Goal: Find specific page/section: Find specific page/section

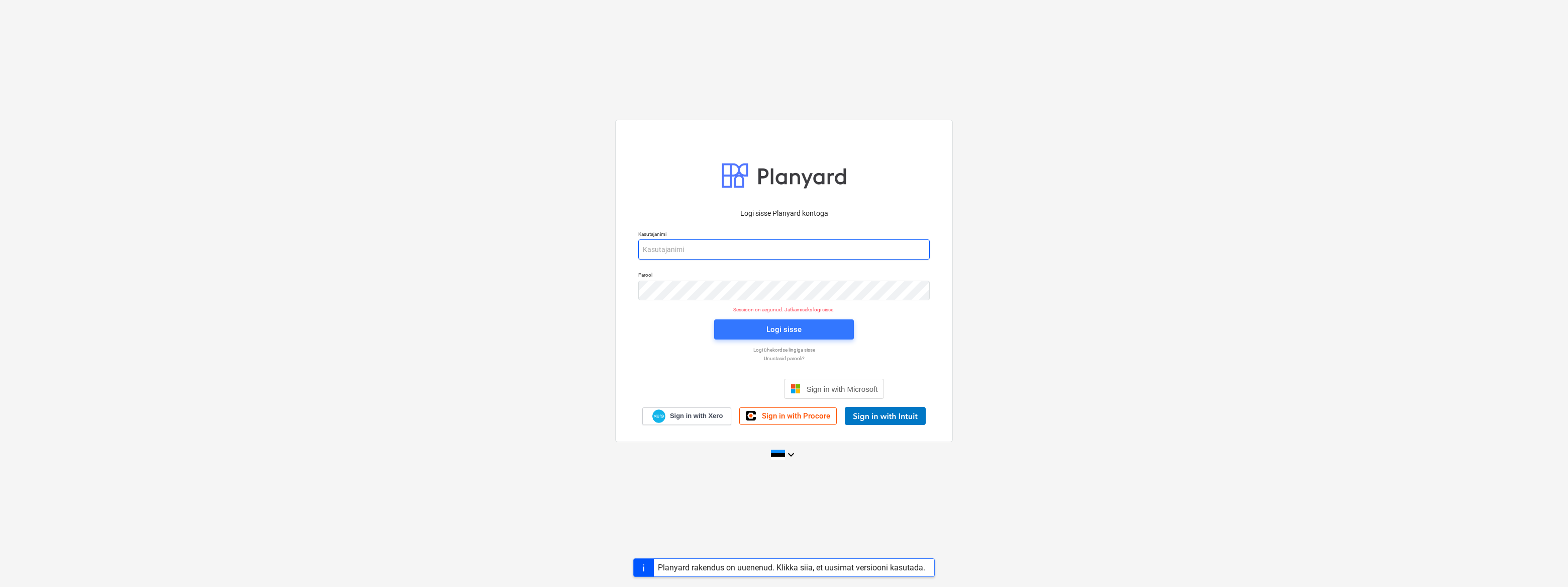
click at [684, 247] on input "email" at bounding box center [784, 249] width 292 height 20
type input "[EMAIL_ADDRESS][DOMAIN_NAME]"
click at [765, 324] on span "Logi sisse" at bounding box center [784, 329] width 116 height 13
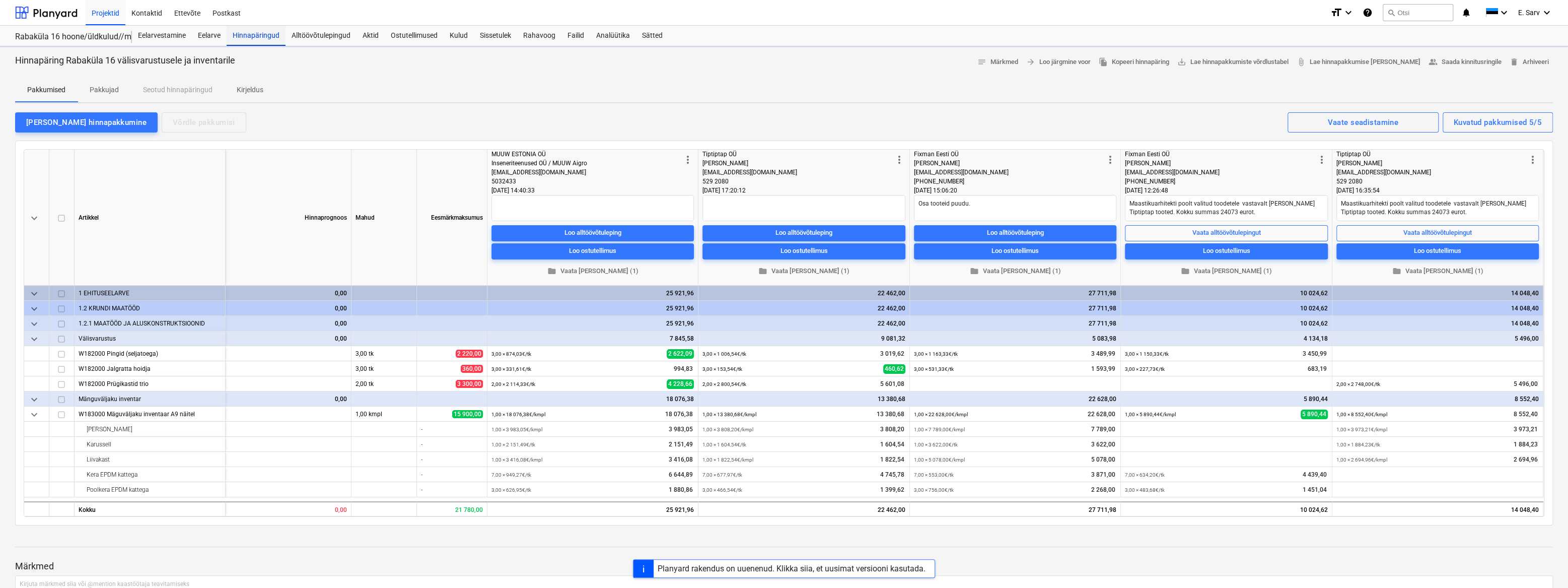
click at [252, 39] on div "Hinnapäringud" at bounding box center [256, 36] width 59 height 20
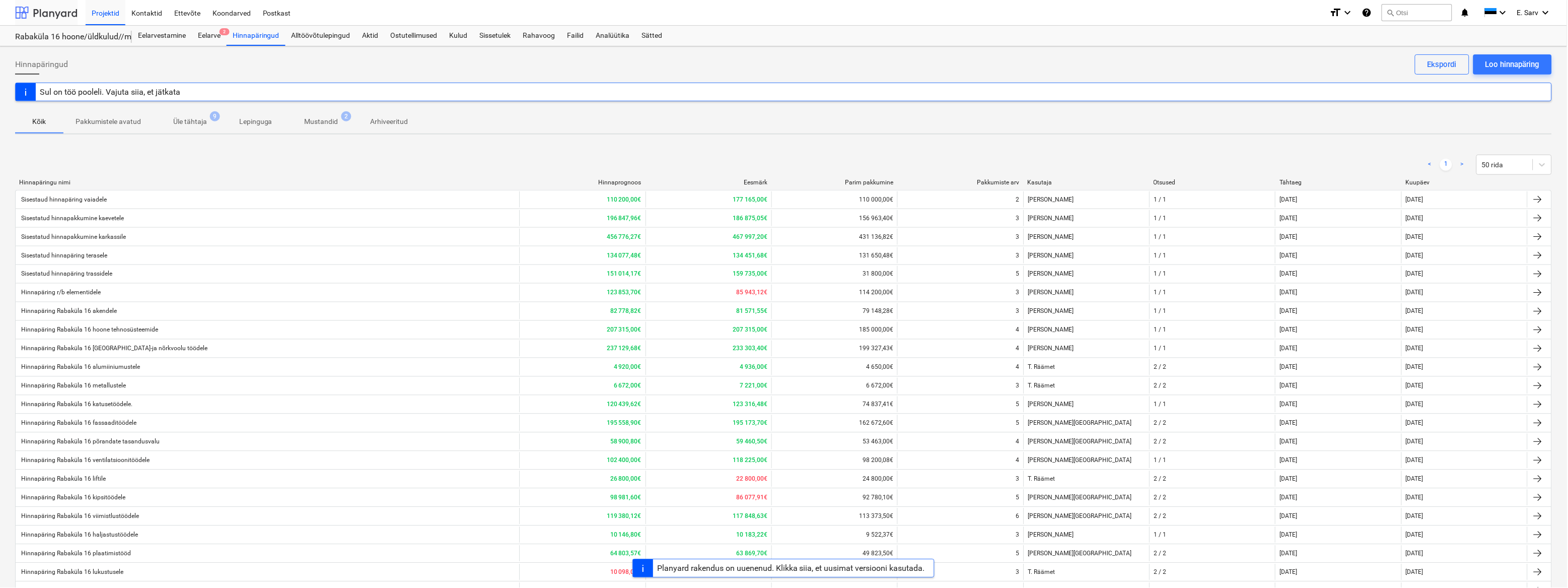
click at [70, 16] on div at bounding box center [46, 12] width 63 height 25
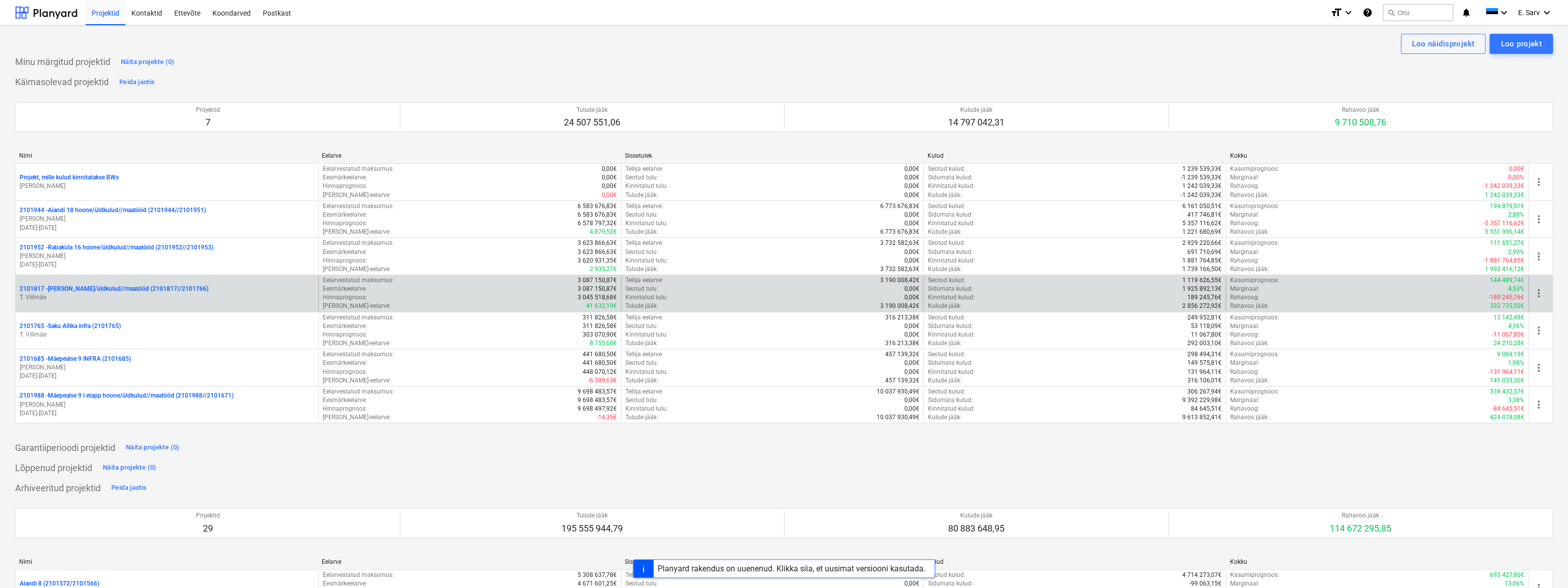
click at [99, 287] on p "2101817 - [PERSON_NAME]/üldkulud//maatööd (2101817//2101766)" at bounding box center [114, 288] width 189 height 8
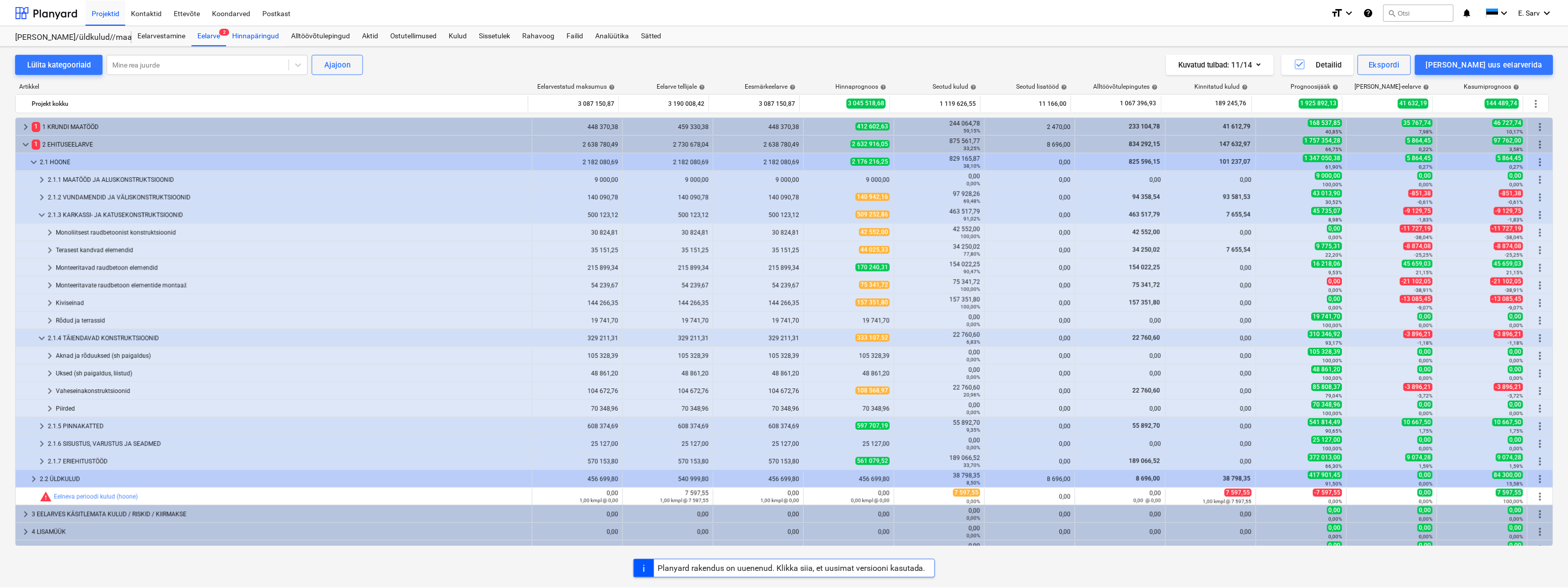
scroll to position [11, 0]
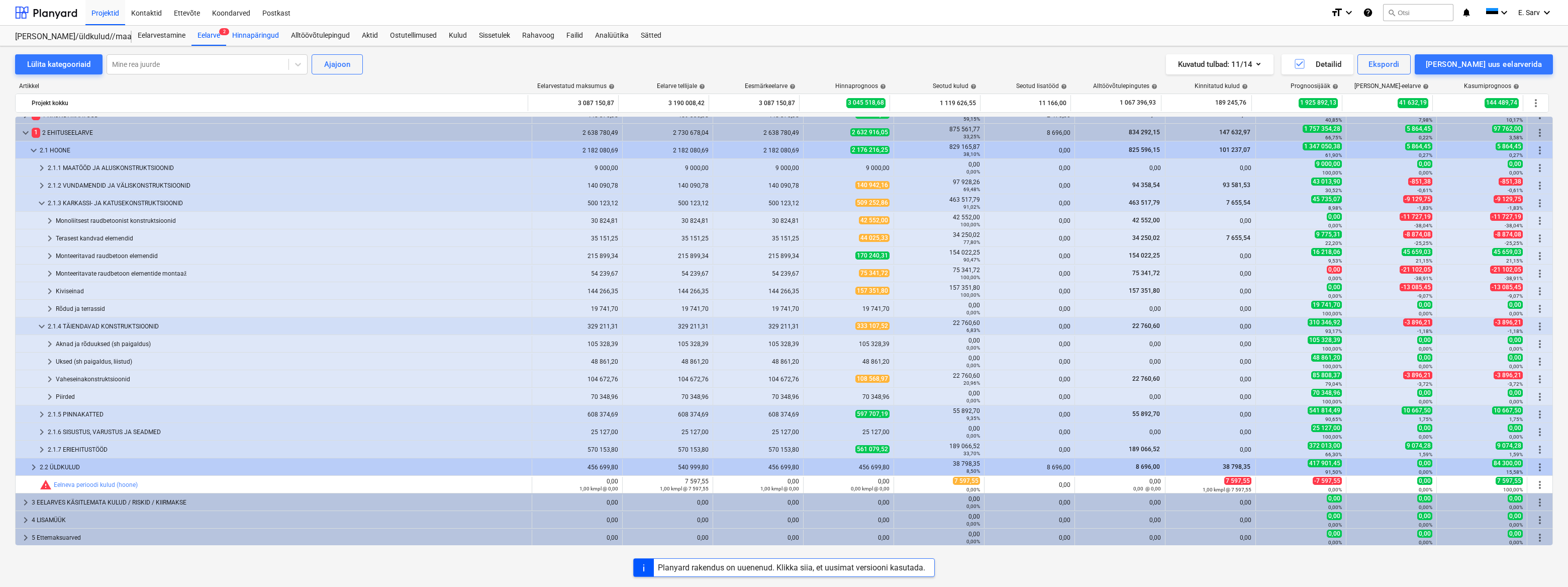
click at [251, 36] on div "Hinnapäringud" at bounding box center [255, 36] width 59 height 20
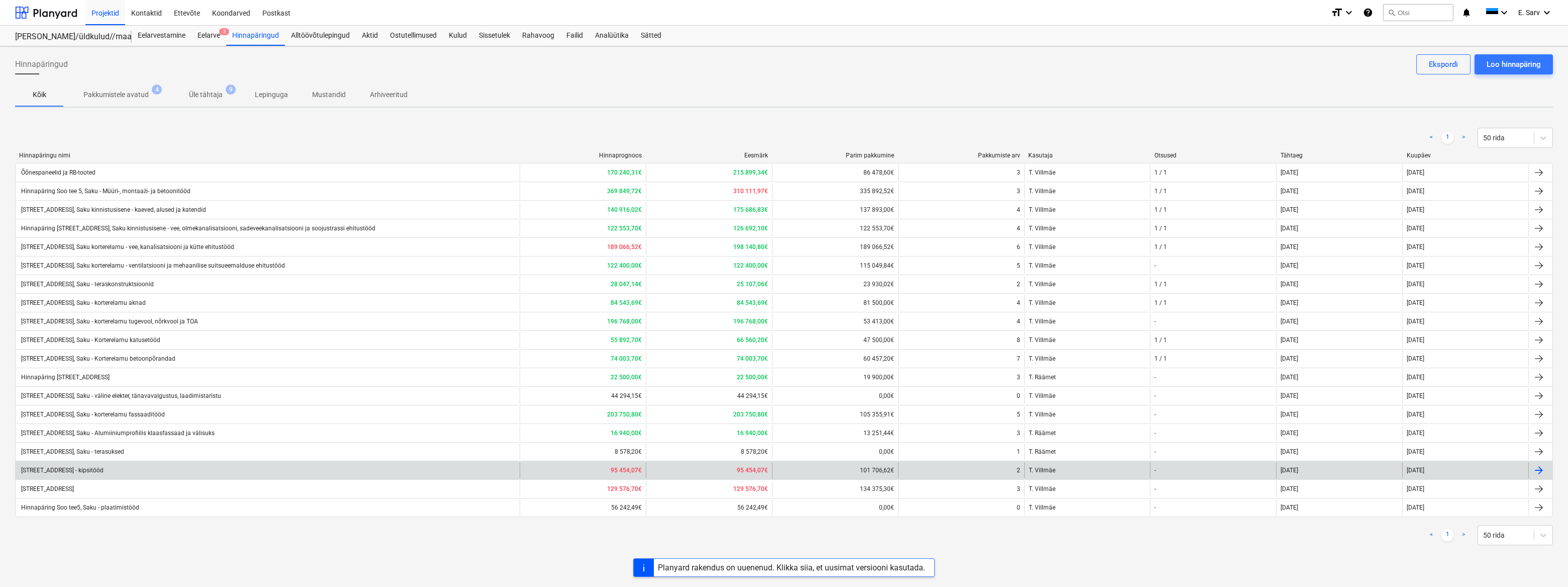
click at [103, 468] on div "[STREET_ADDRESS] - kipsitööd" at bounding box center [61, 469] width 84 height 7
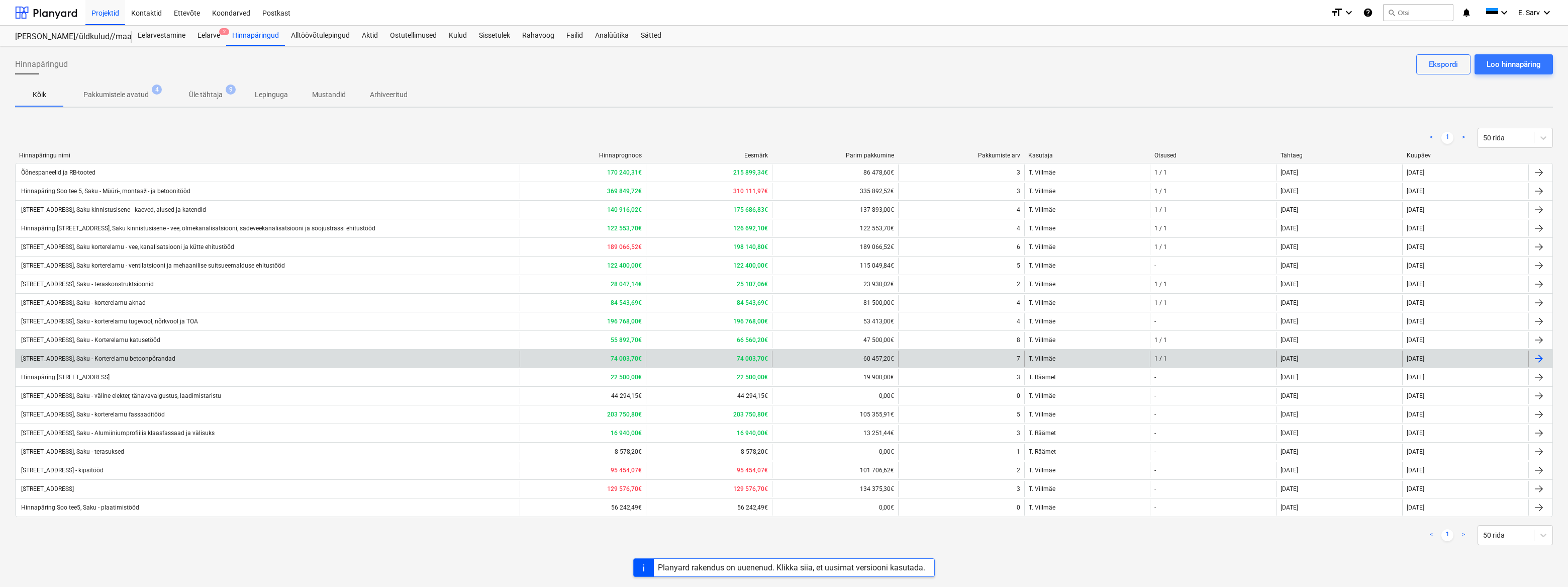
click at [137, 355] on div "[STREET_ADDRESS], Saku - Korterelamu betoonpõrandad" at bounding box center [97, 358] width 156 height 7
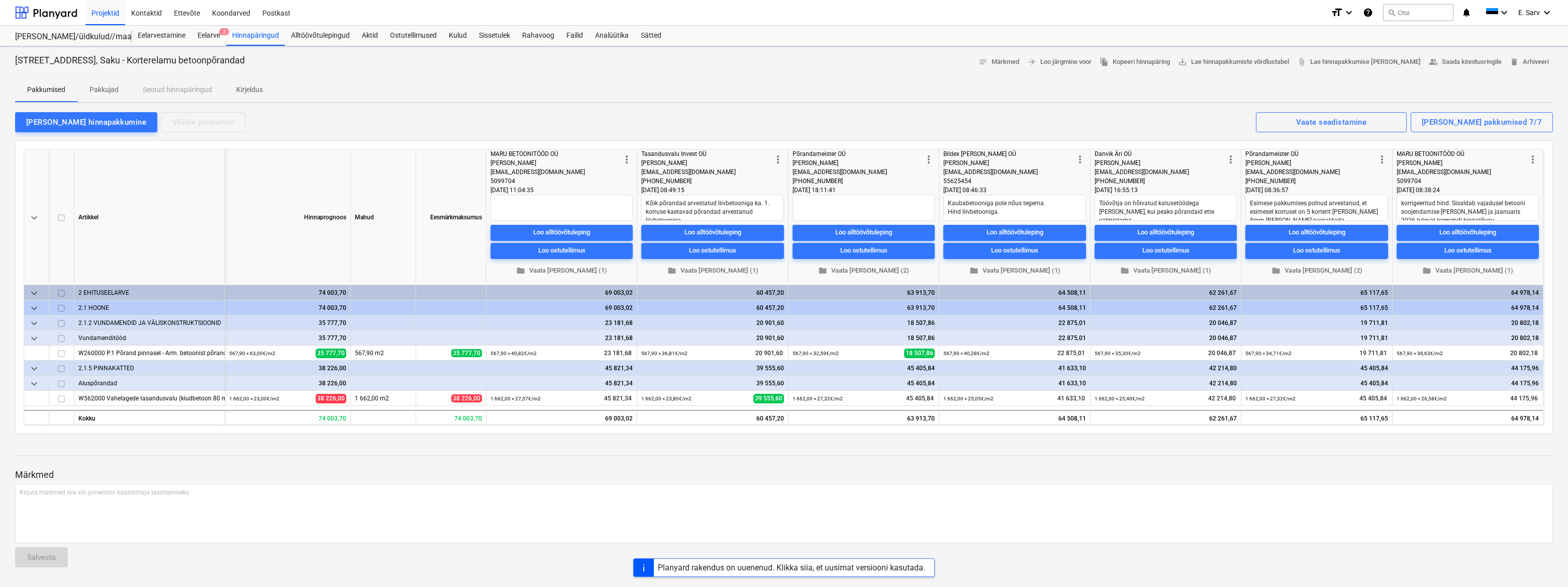
type textarea "x"
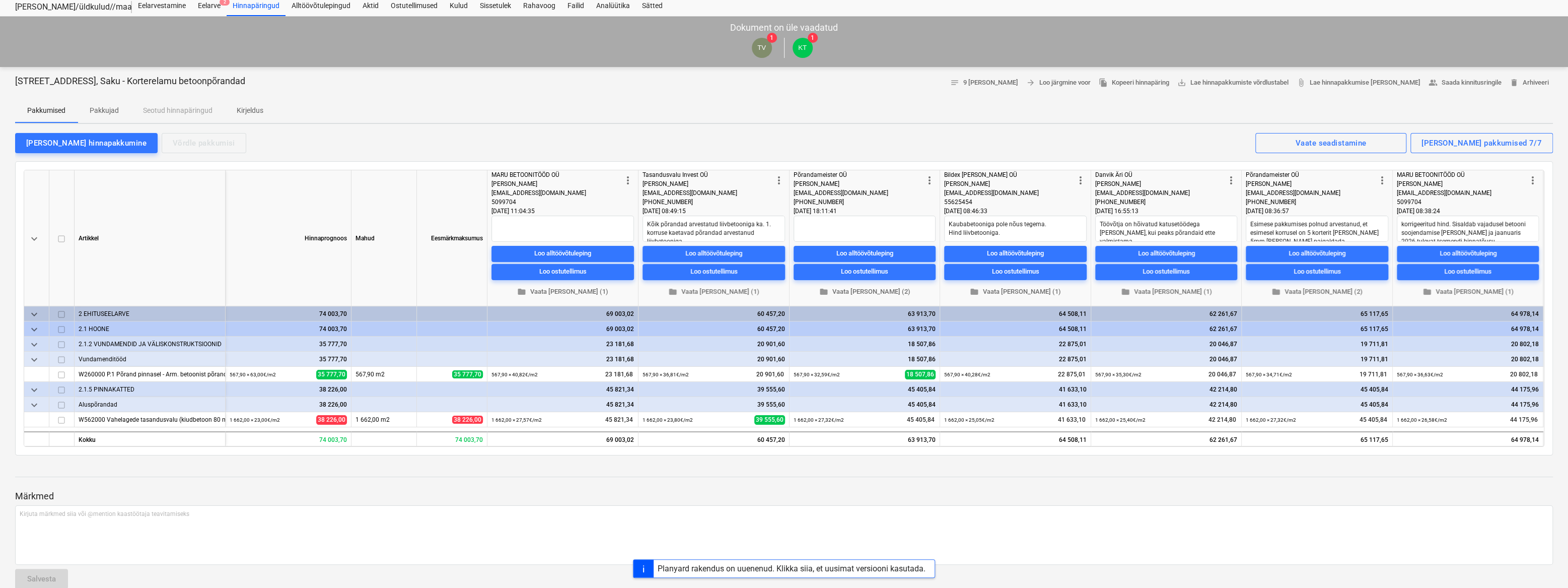
scroll to position [45, 0]
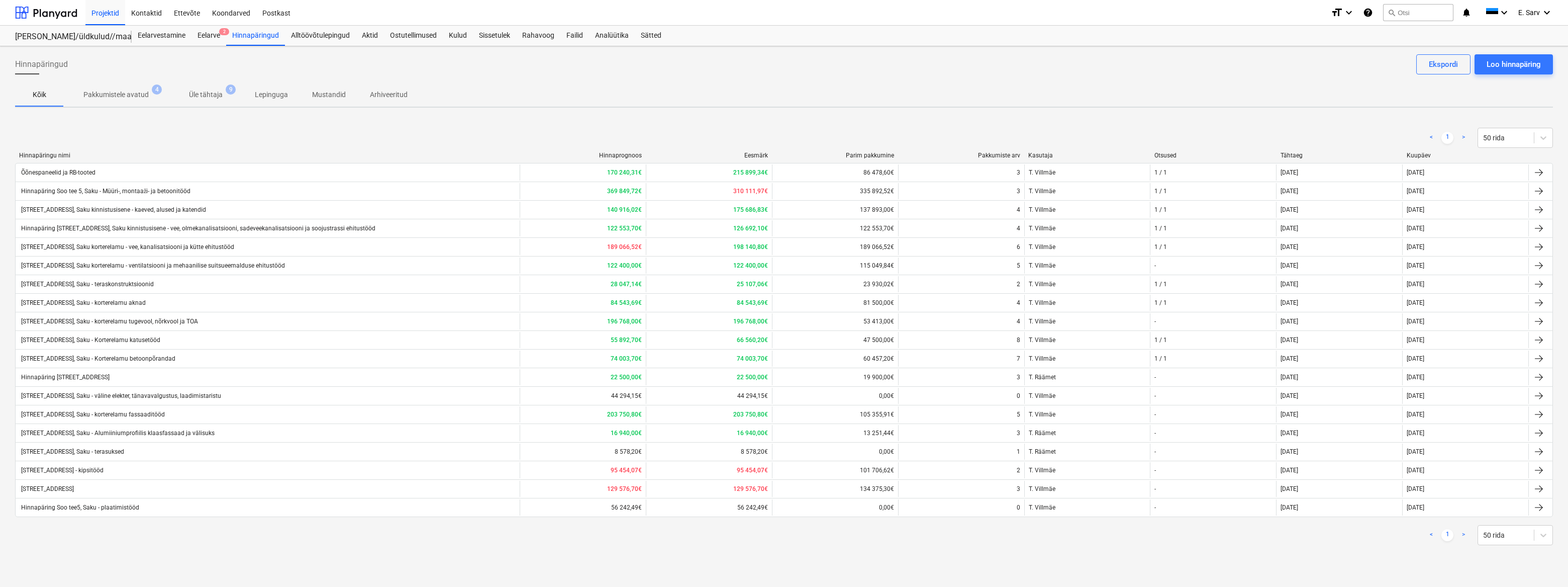
drag, startPoint x: 404, startPoint y: 561, endPoint x: 397, endPoint y: 562, distance: 7.1
click at [403, 561] on div "Hinnapäringud Loo hinnapäring Ekspordi Kõik Pakkumistele avatud 4 Üle tähtaja 9…" at bounding box center [784, 316] width 1568 height 540
click at [43, 12] on div at bounding box center [46, 12] width 63 height 25
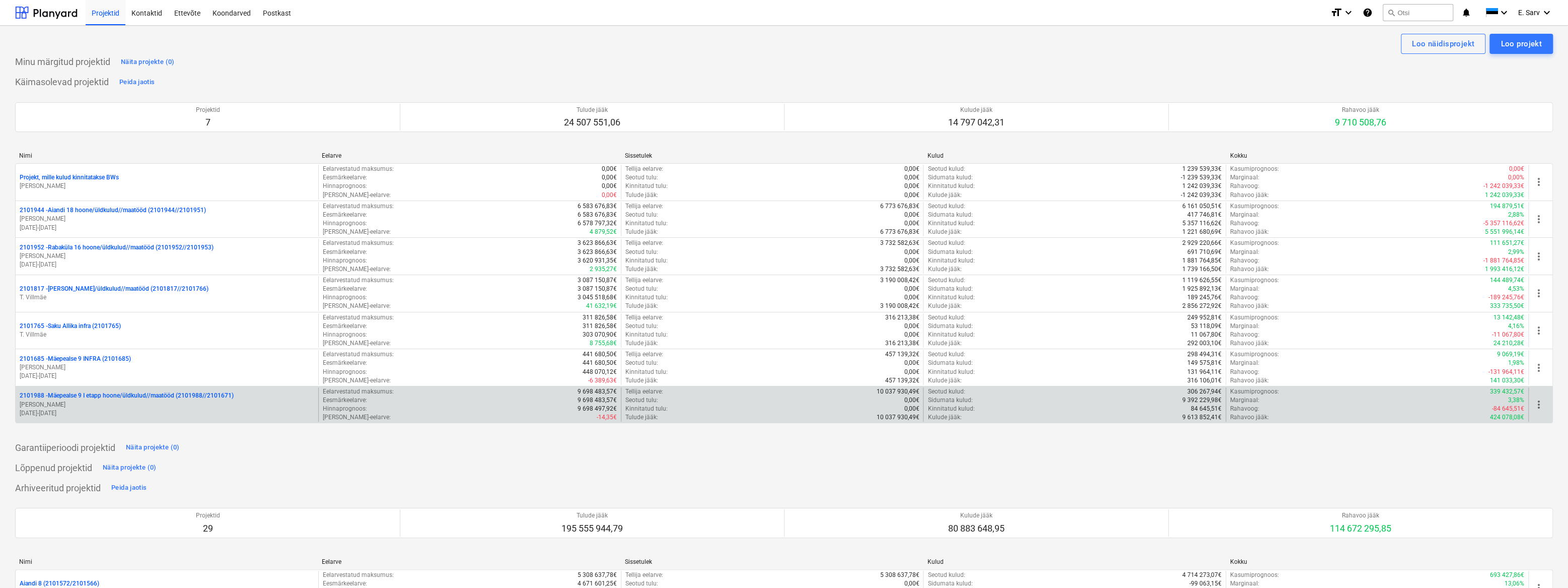
click at [157, 400] on p "[PERSON_NAME]" at bounding box center [166, 404] width 294 height 8
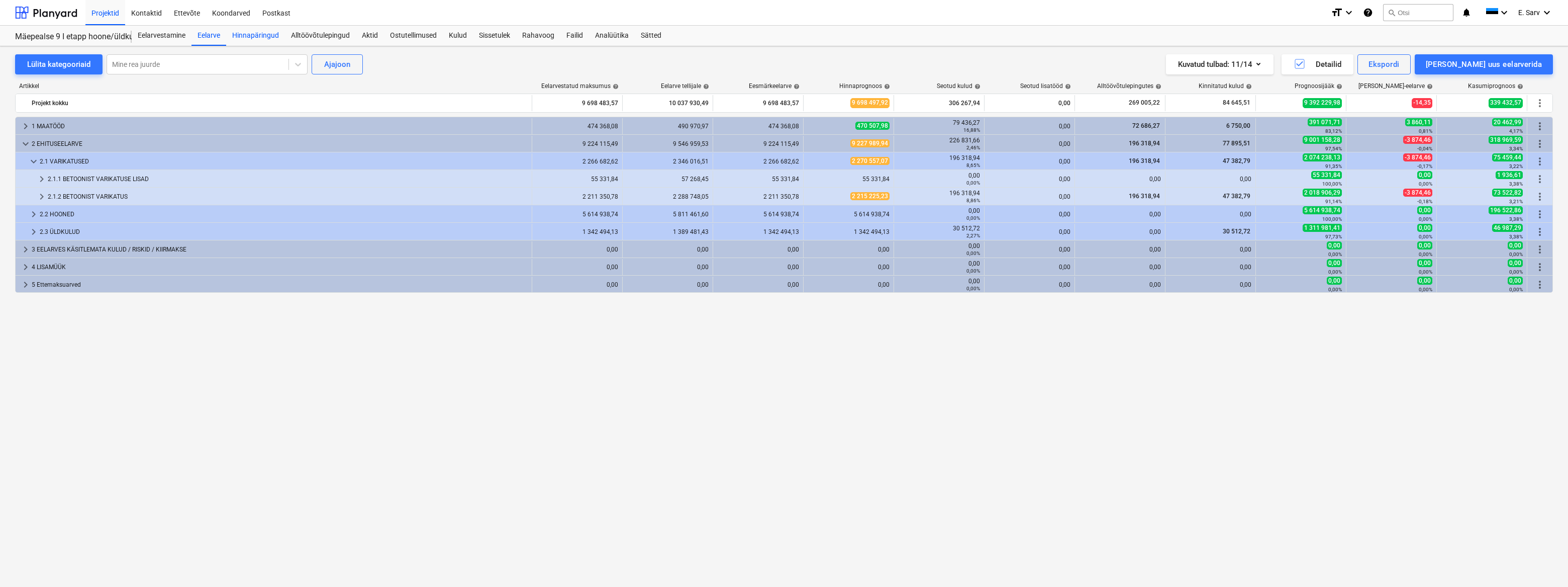
click at [256, 39] on div "Hinnapäringud" at bounding box center [255, 36] width 59 height 20
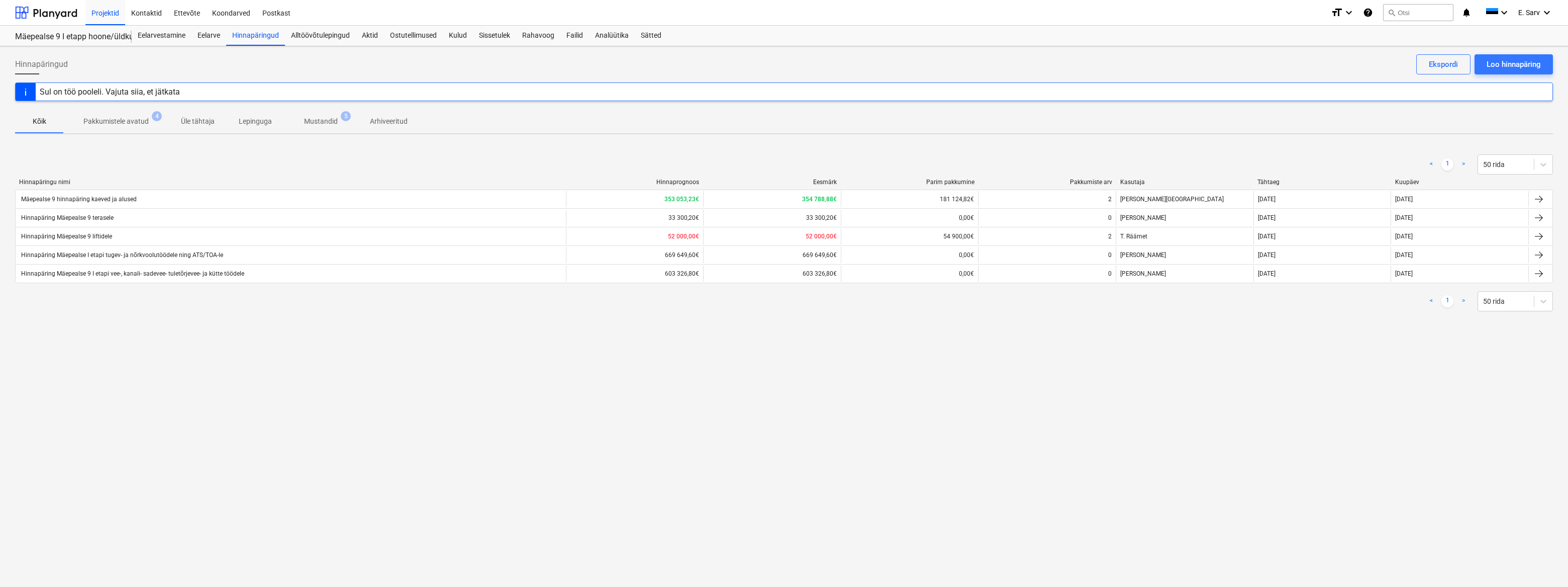
click at [1111, 371] on div "Hinnapäringud Loo hinnapäring Ekspordi Sul on töö pooleli. Vajuta siia, et jätk…" at bounding box center [784, 316] width 1568 height 540
click at [106, 124] on p "Pakkumistele avatud" at bounding box center [116, 122] width 66 height 11
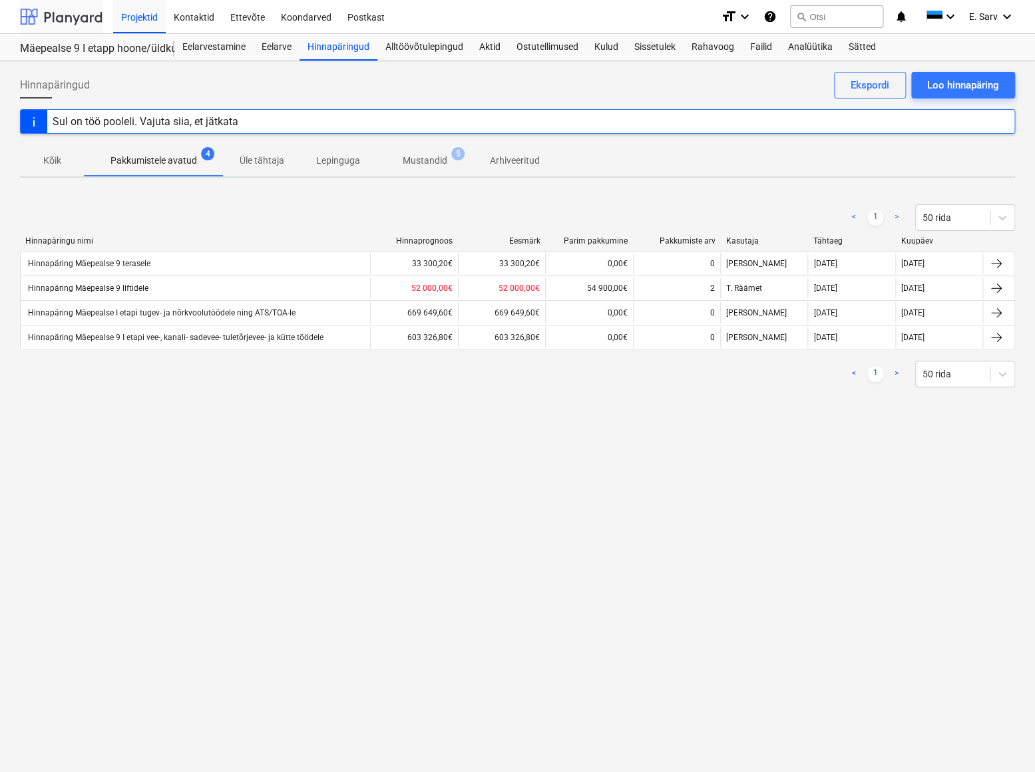
click at [65, 19] on div at bounding box center [61, 16] width 83 height 33
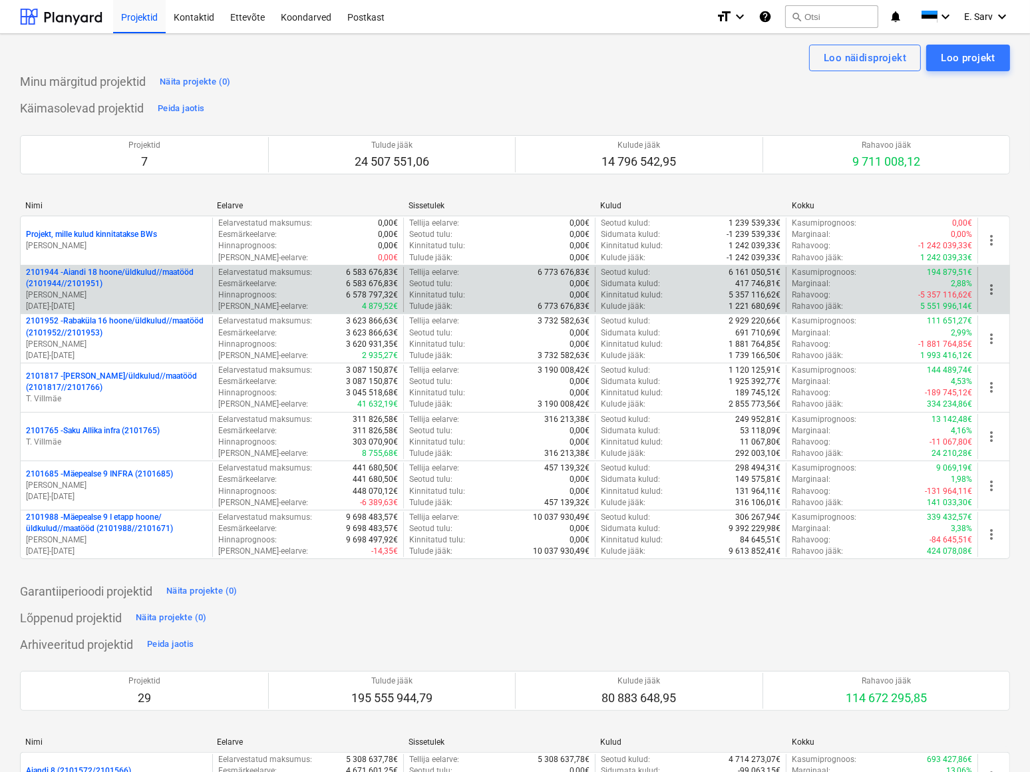
click at [113, 278] on p "2101944 - Aiandi 18 hoone/üldkulud//maatööd (2101944//2101951)" at bounding box center [116, 278] width 181 height 23
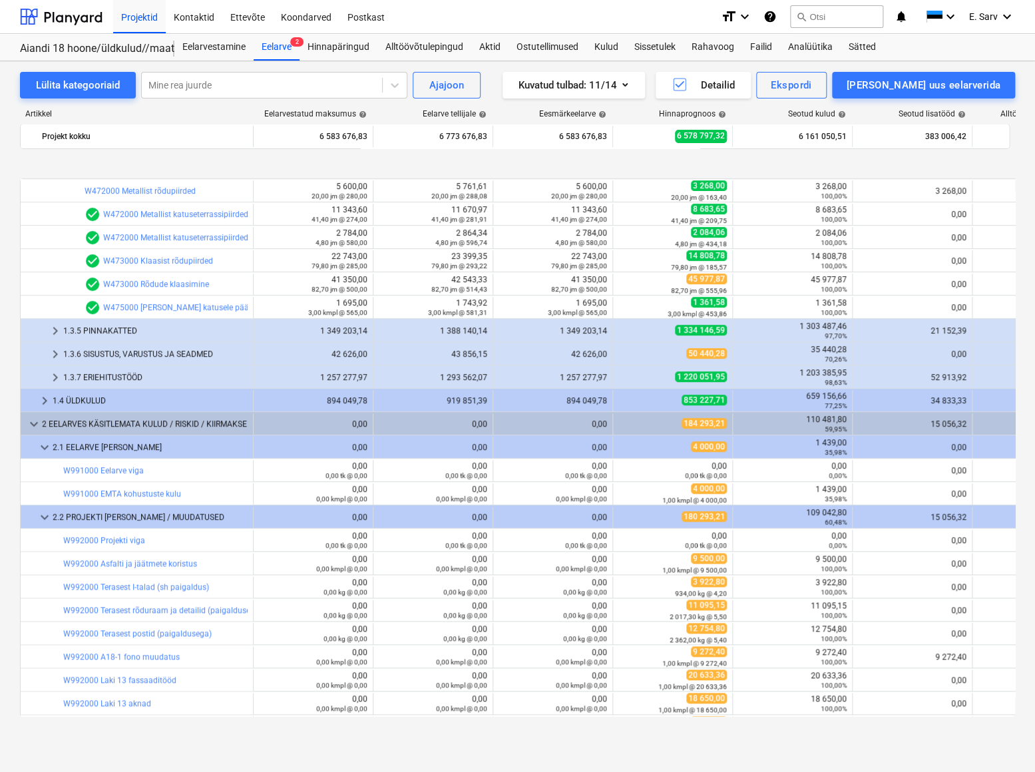
scroll to position [363, 0]
